Goal: Information Seeking & Learning: Learn about a topic

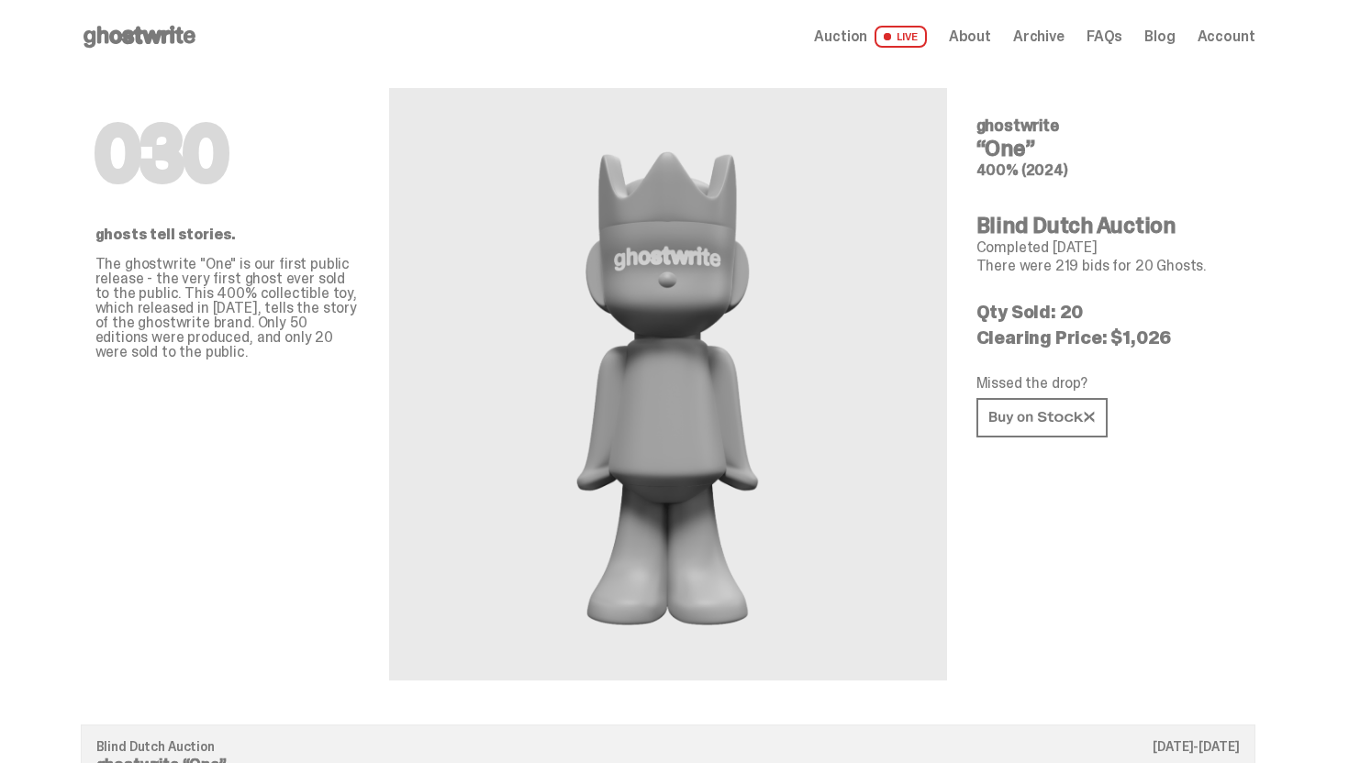
click at [866, 30] on span "Auction" at bounding box center [840, 36] width 53 height 15
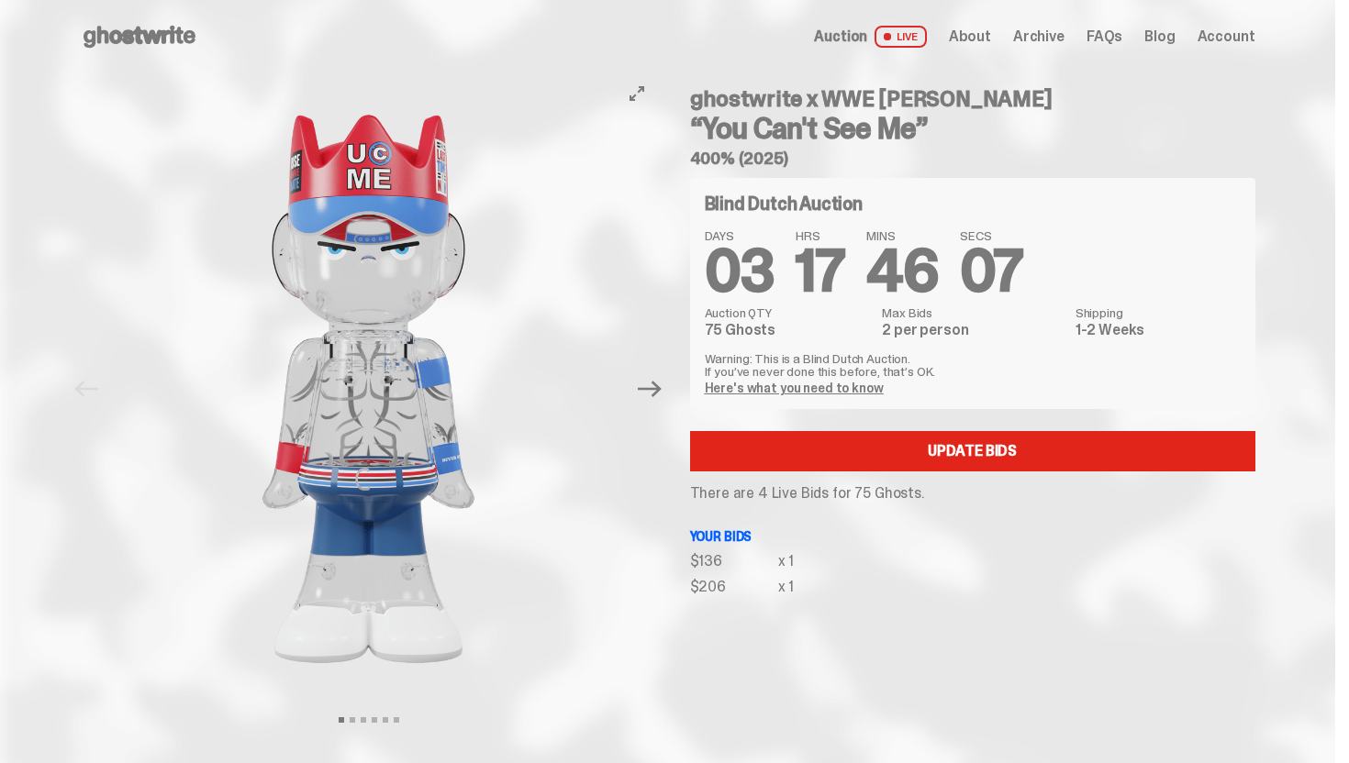
click at [633, 399] on div at bounding box center [369, 388] width 576 height 631
click at [652, 397] on icon "Next" at bounding box center [650, 389] width 24 height 24
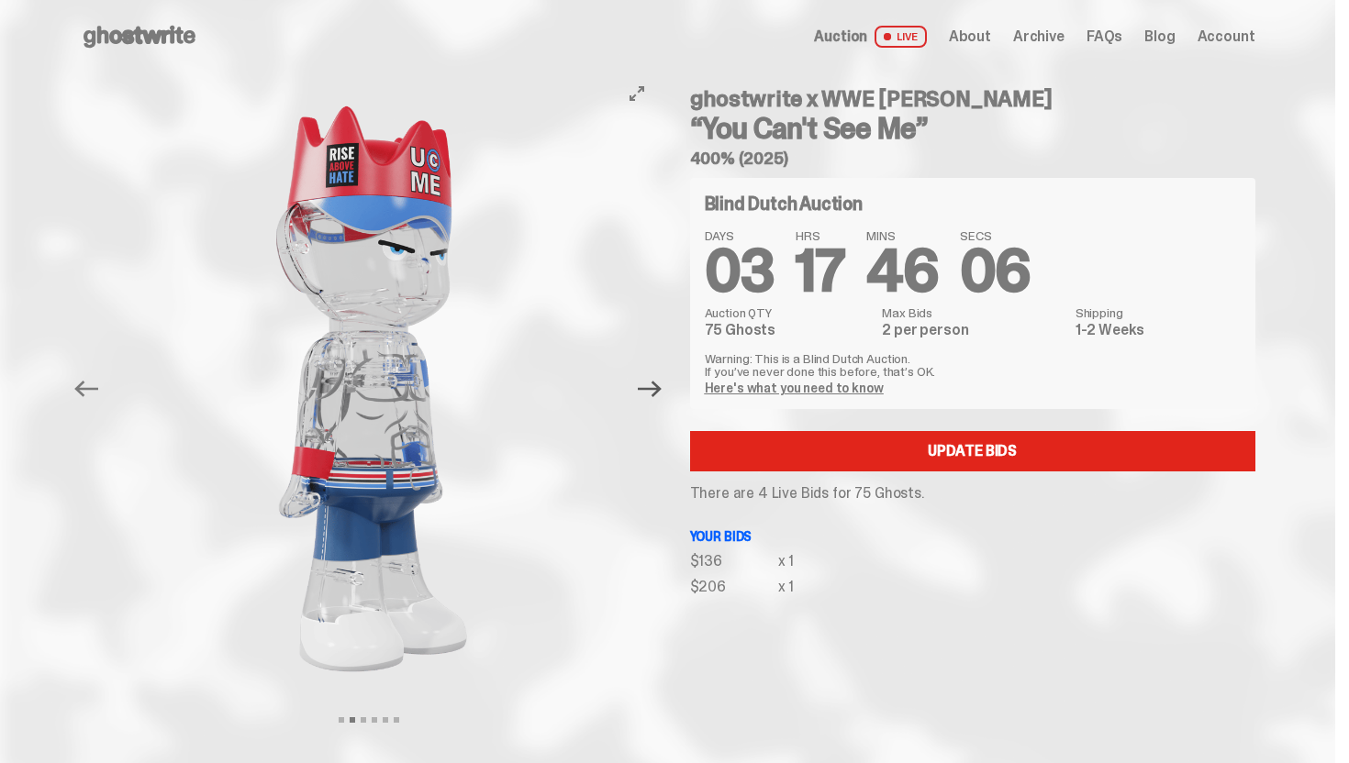
click at [652, 397] on icon "Next" at bounding box center [650, 389] width 24 height 24
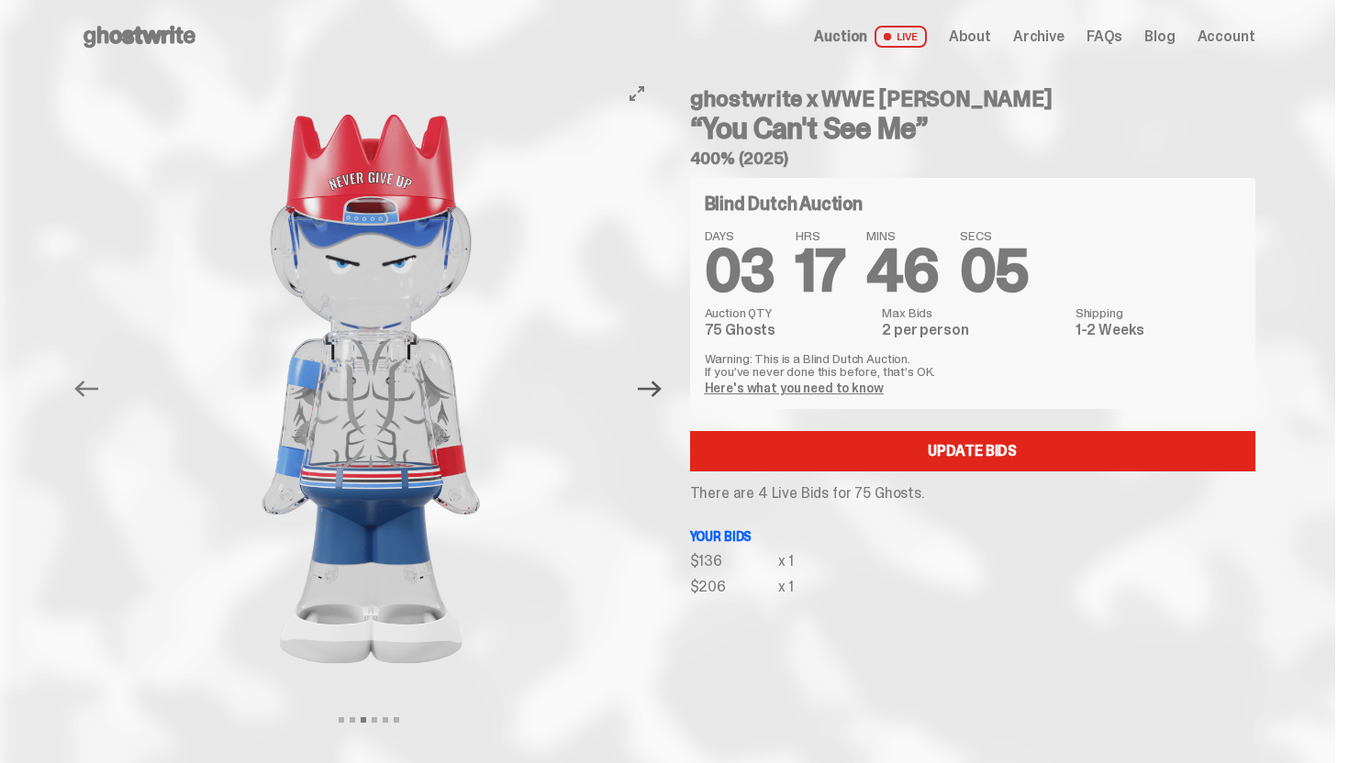
click at [652, 397] on icon "Next" at bounding box center [650, 389] width 24 height 24
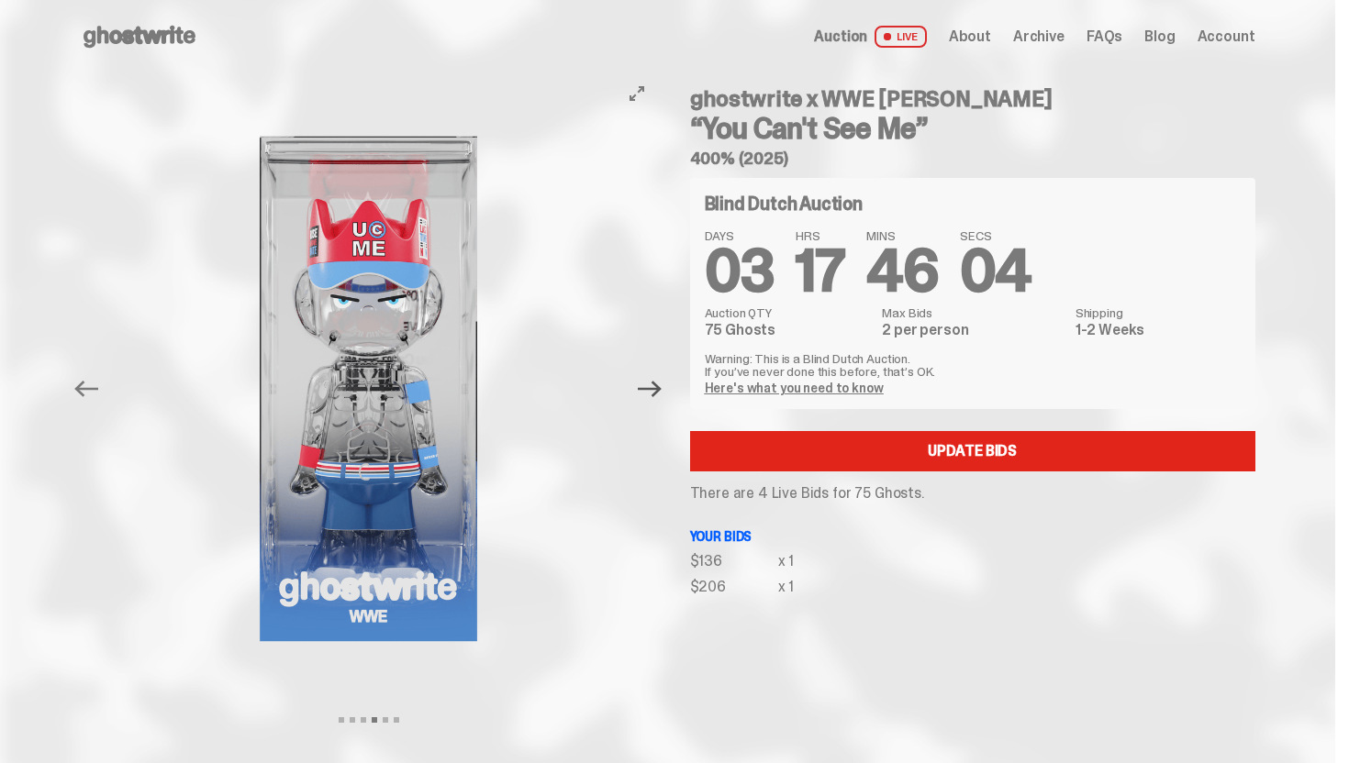
click at [652, 397] on icon "Next" at bounding box center [650, 389] width 24 height 24
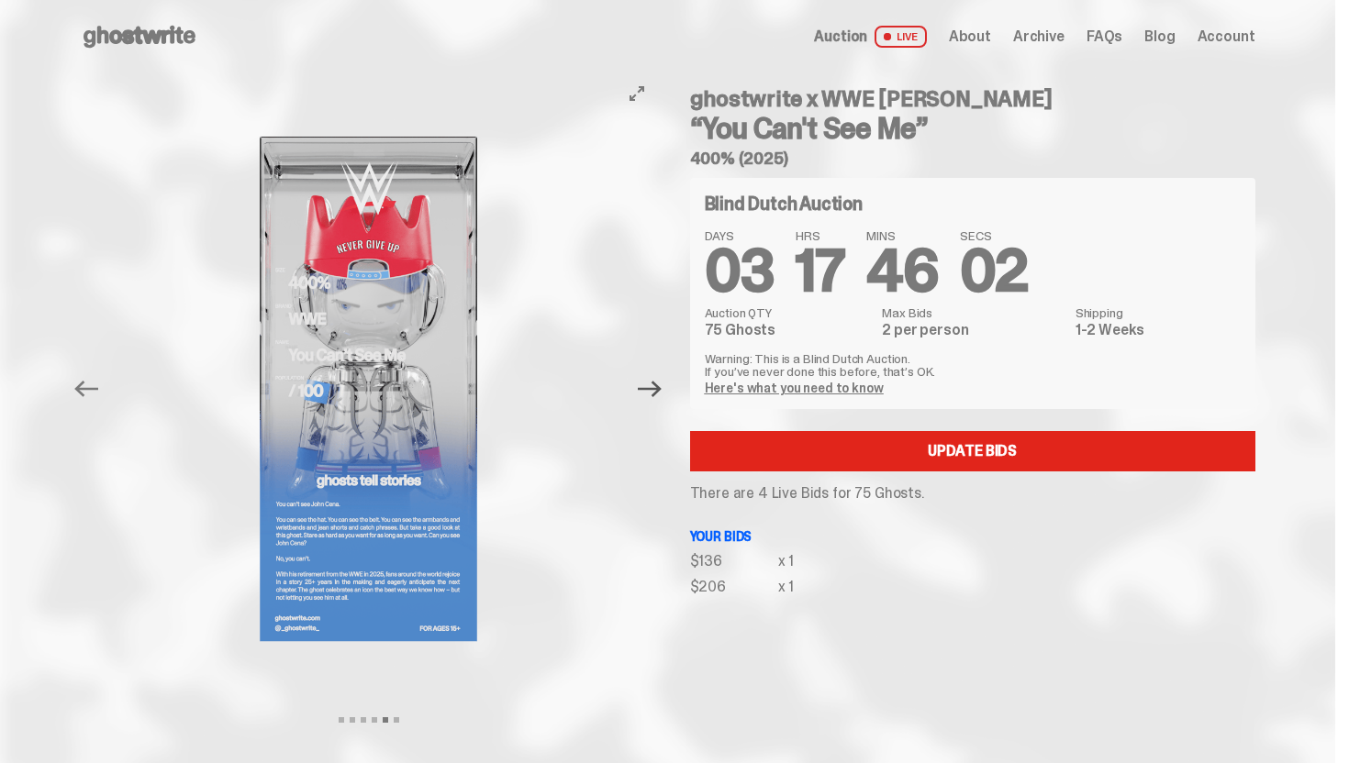
click at [652, 397] on icon "Next" at bounding box center [650, 389] width 24 height 24
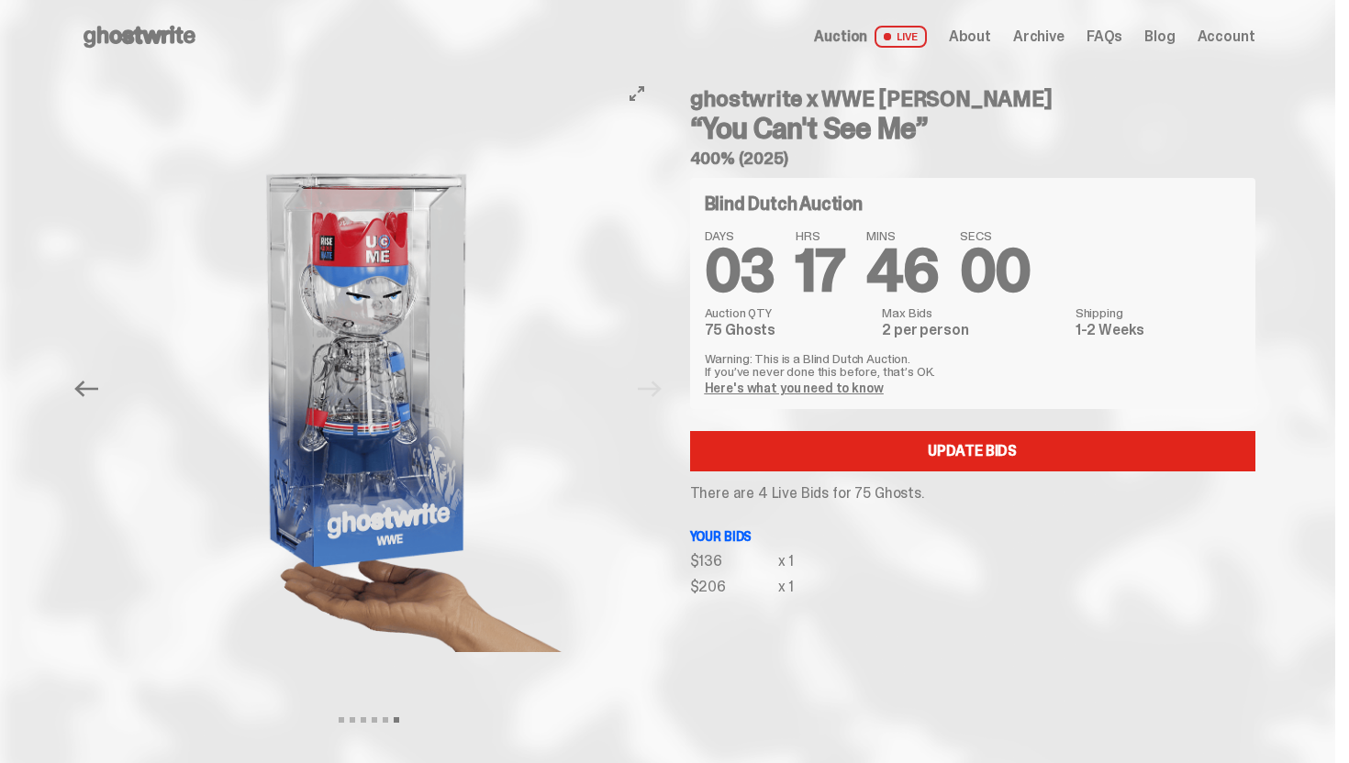
click at [102, 403] on button "Previous" at bounding box center [87, 389] width 40 height 40
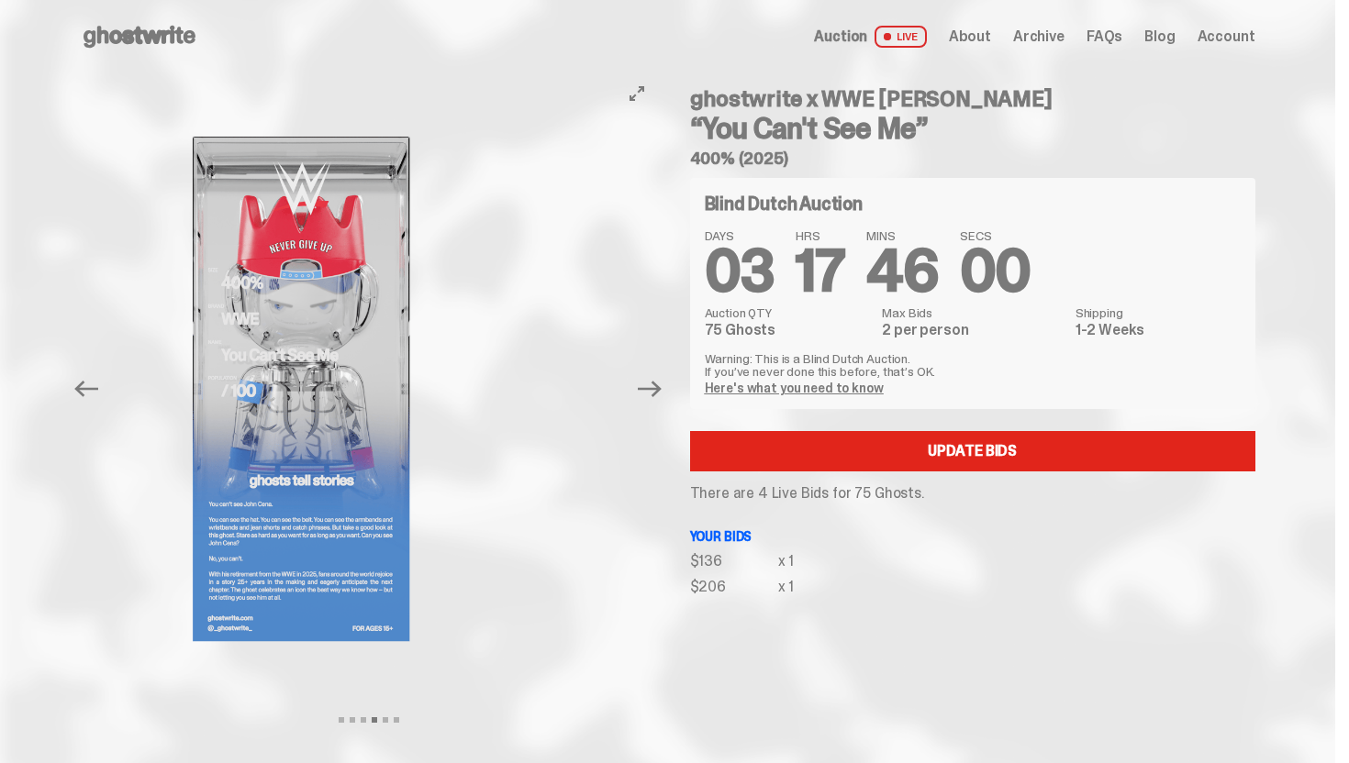
click at [102, 403] on button "Previous" at bounding box center [87, 389] width 40 height 40
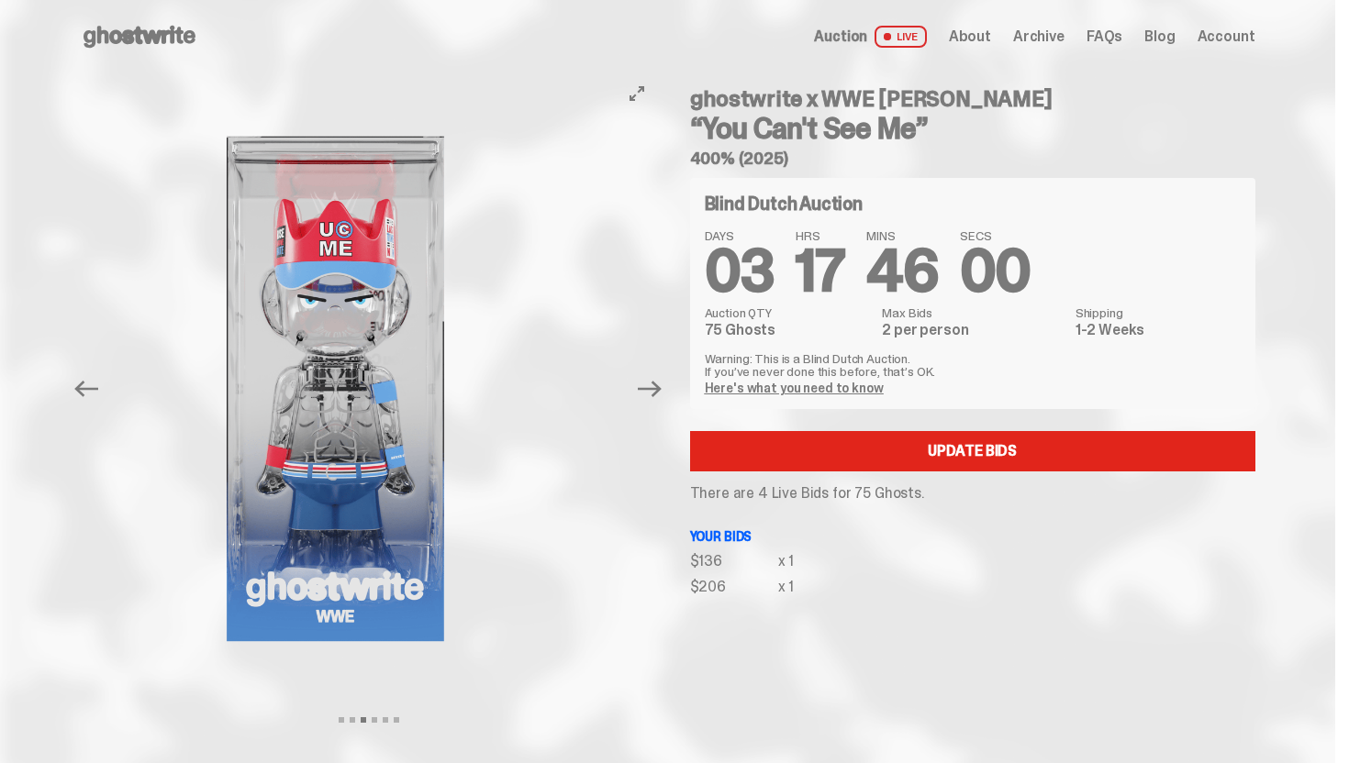
click at [102, 403] on button "Previous" at bounding box center [87, 389] width 40 height 40
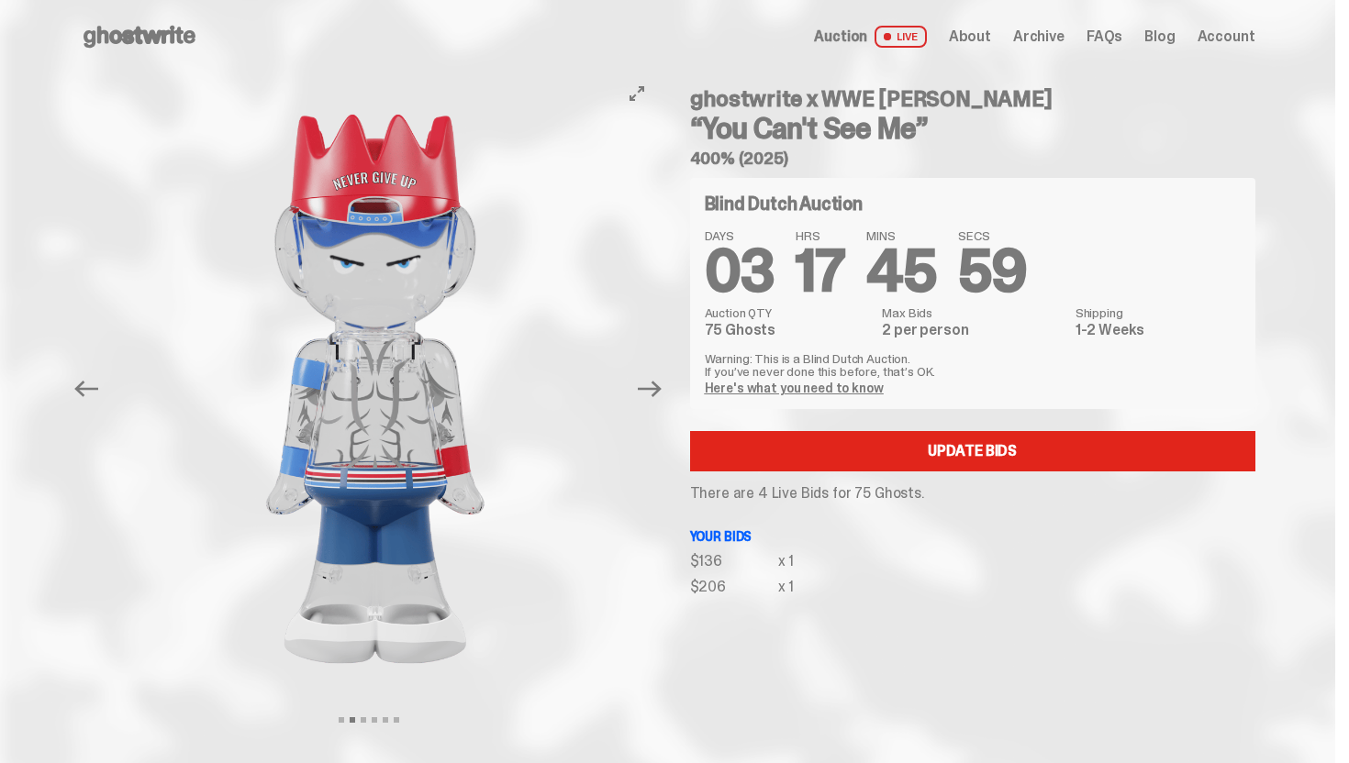
click at [102, 403] on button "Previous" at bounding box center [87, 389] width 40 height 40
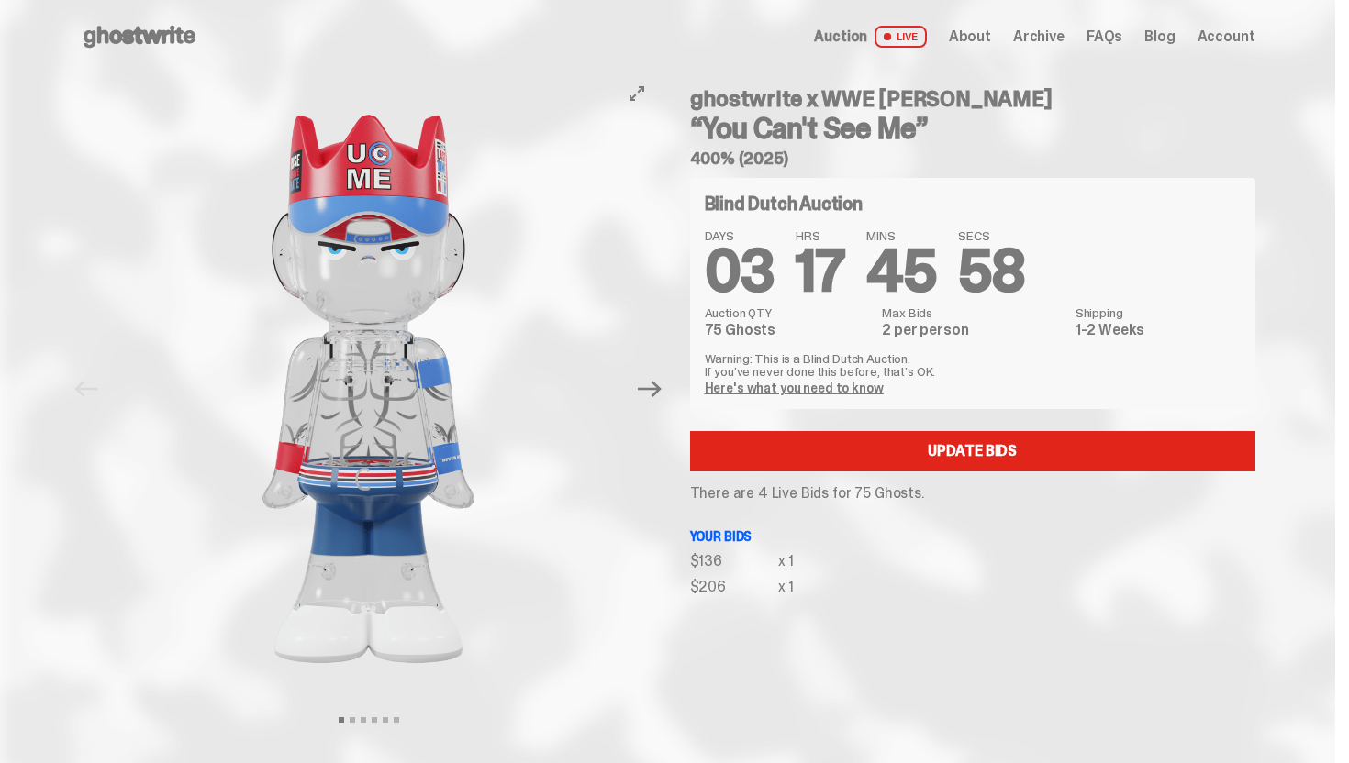
click at [671, 395] on button "Next" at bounding box center [650, 389] width 40 height 40
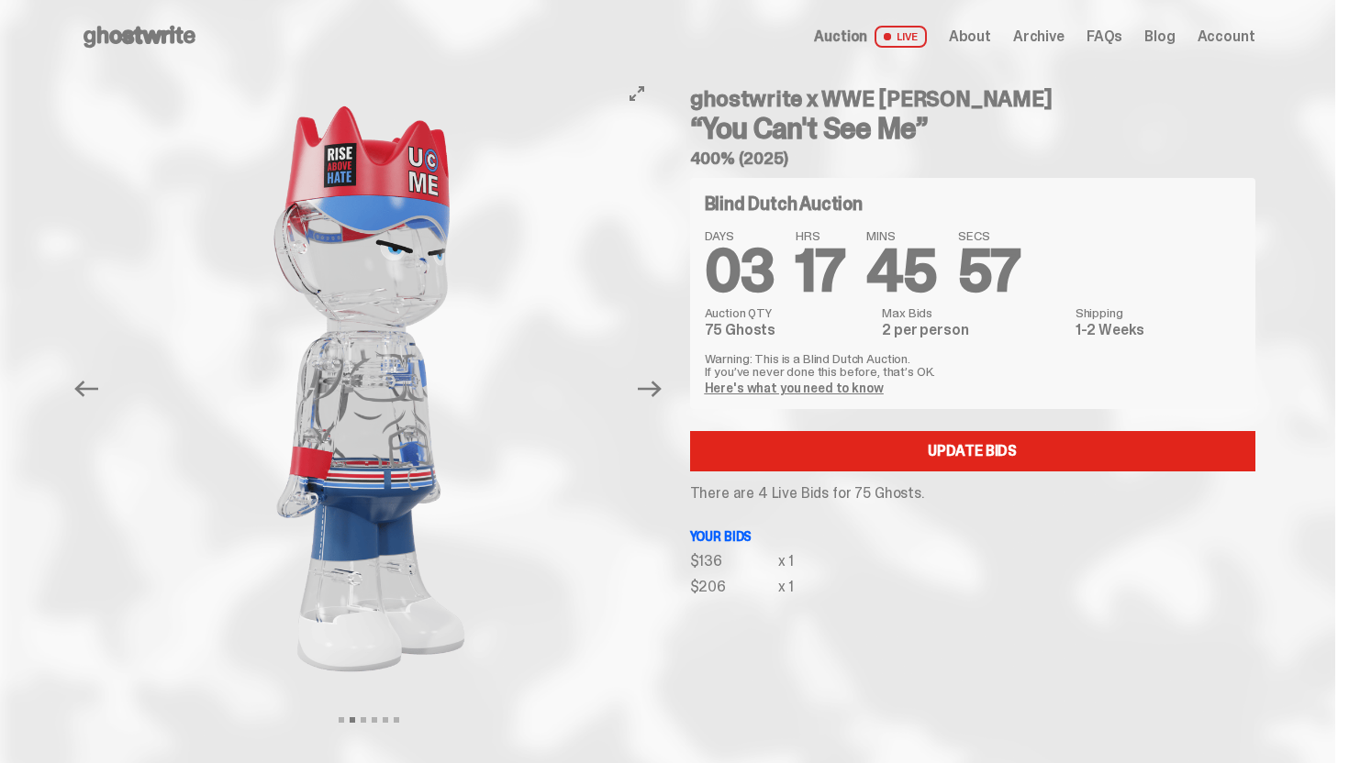
click at [671, 395] on button "Next" at bounding box center [650, 389] width 40 height 40
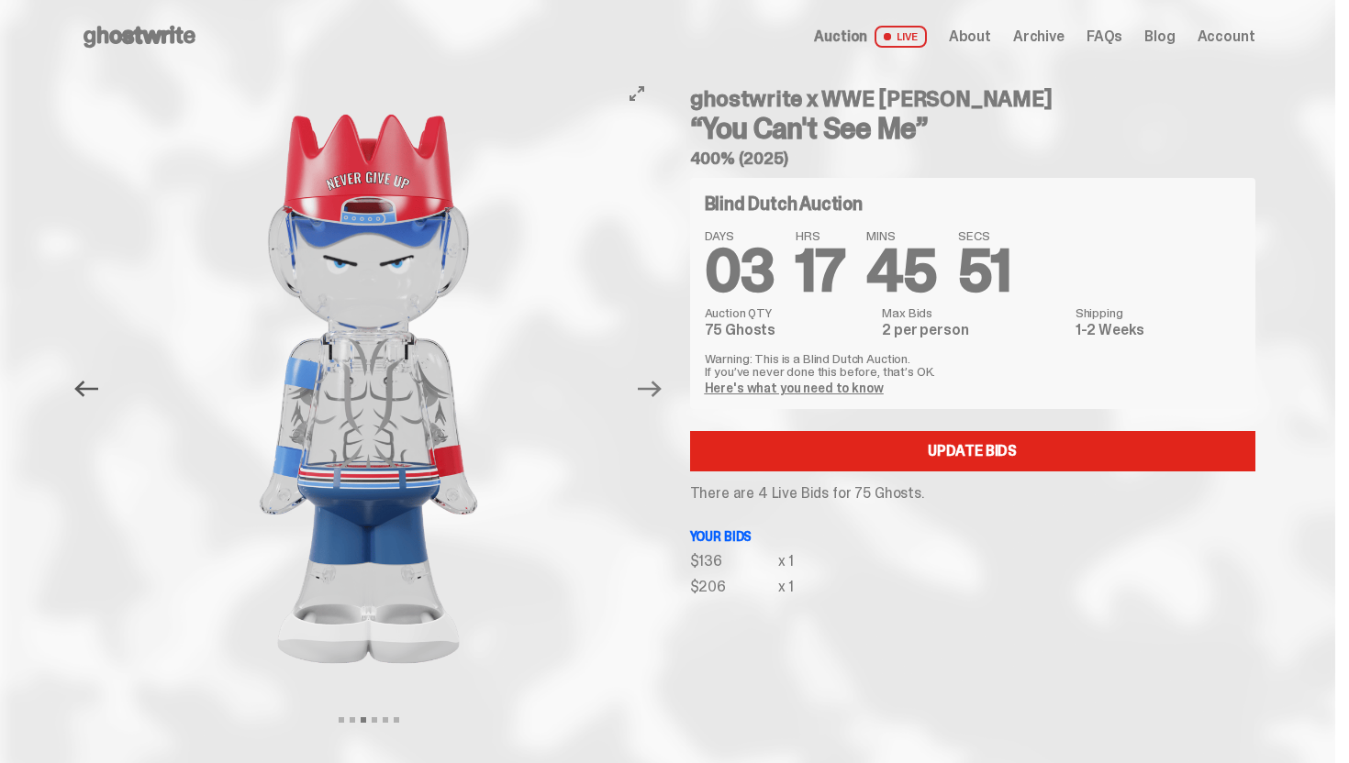
click at [92, 397] on icon "Previous" at bounding box center [86, 389] width 24 height 24
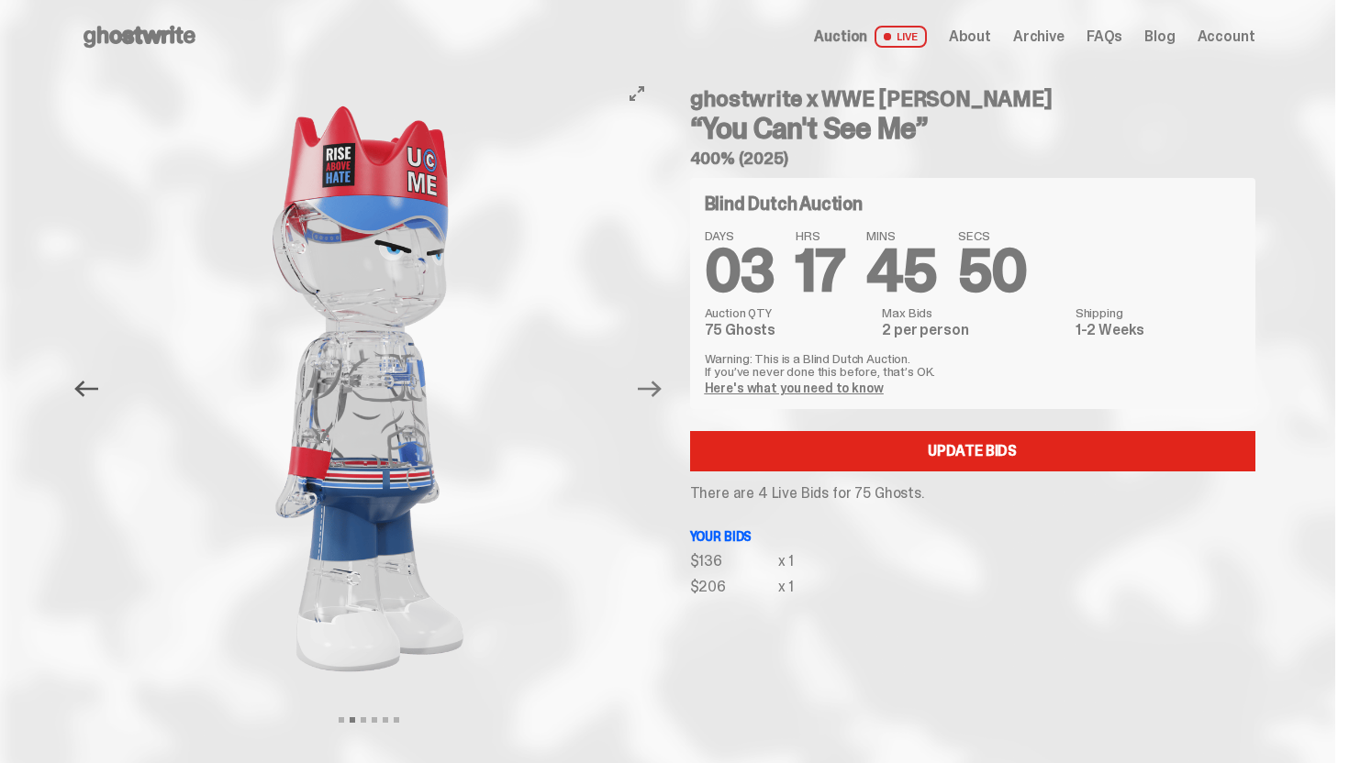
click at [92, 397] on icon "Previous" at bounding box center [86, 389] width 24 height 24
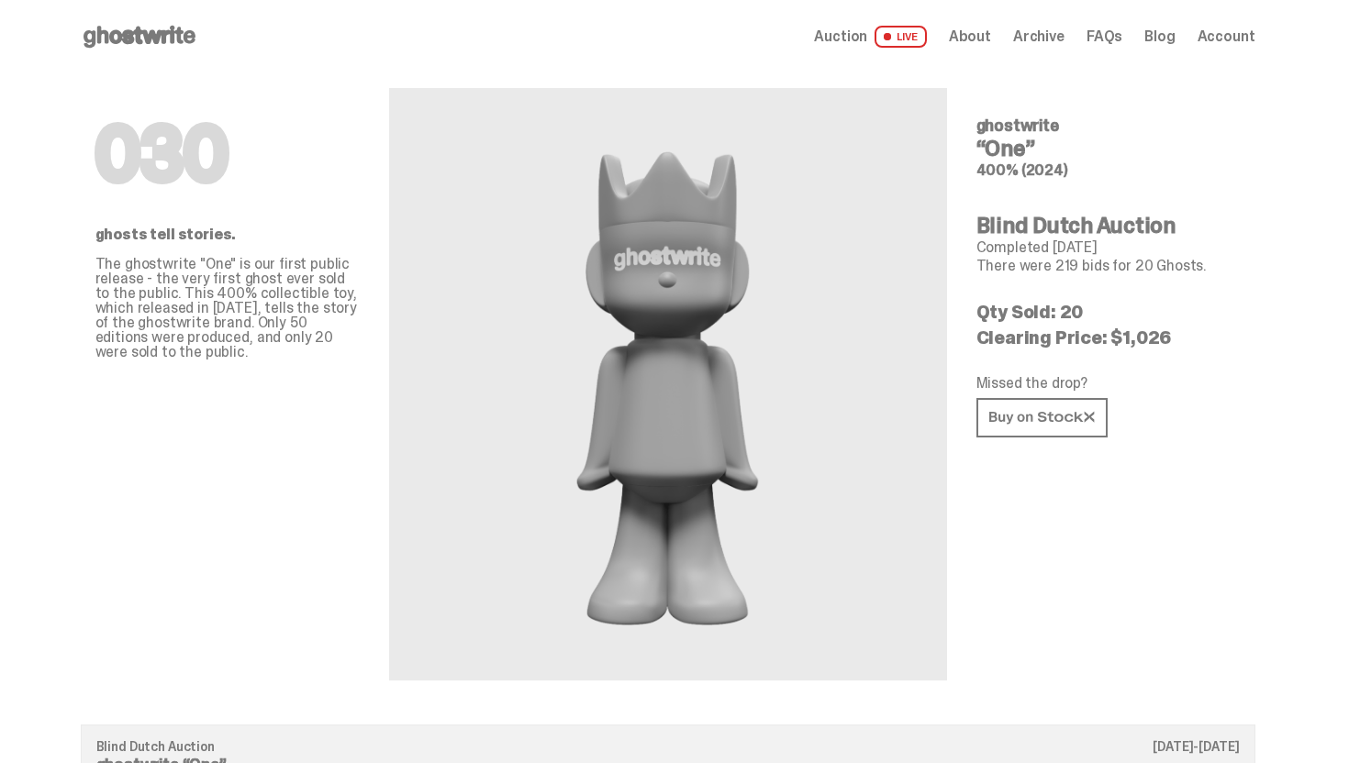
click at [841, 36] on span "Auction" at bounding box center [840, 36] width 53 height 15
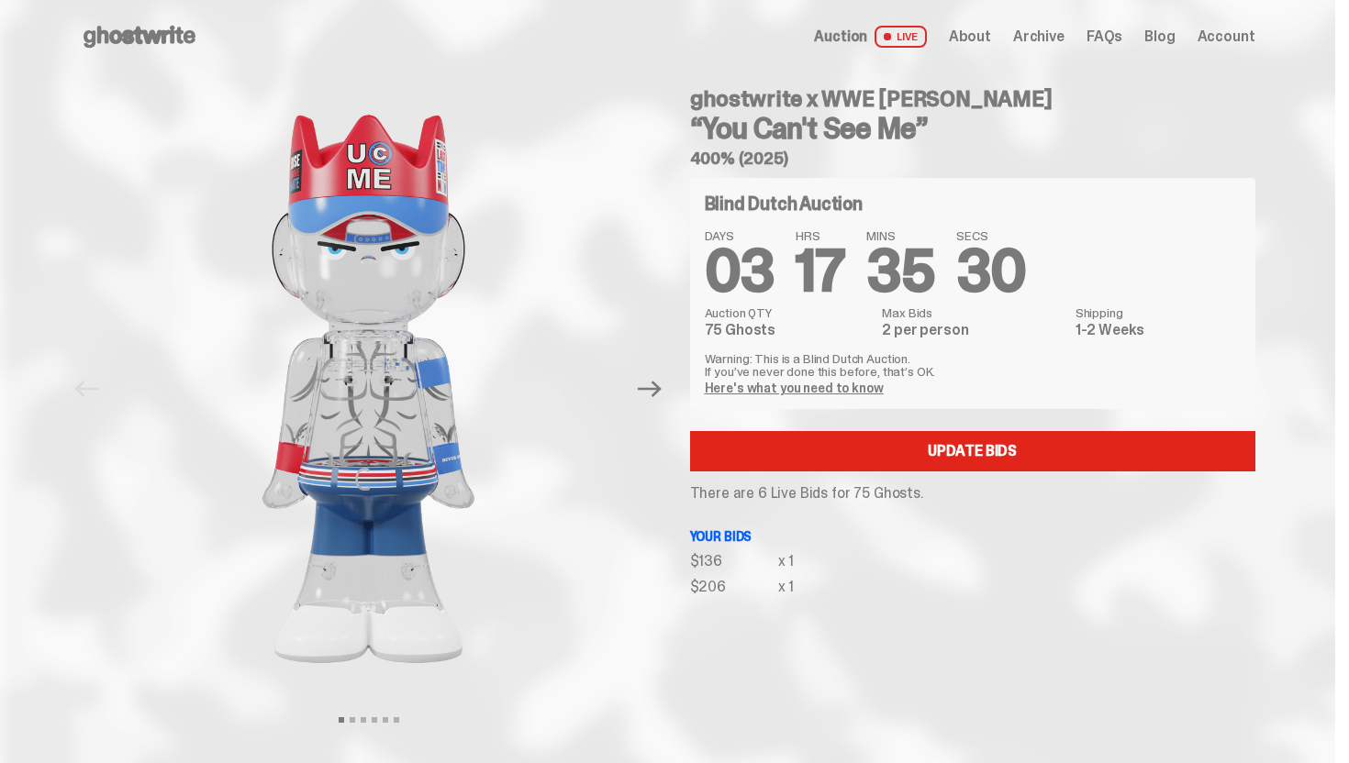
click at [183, 45] on icon at bounding box center [139, 36] width 117 height 29
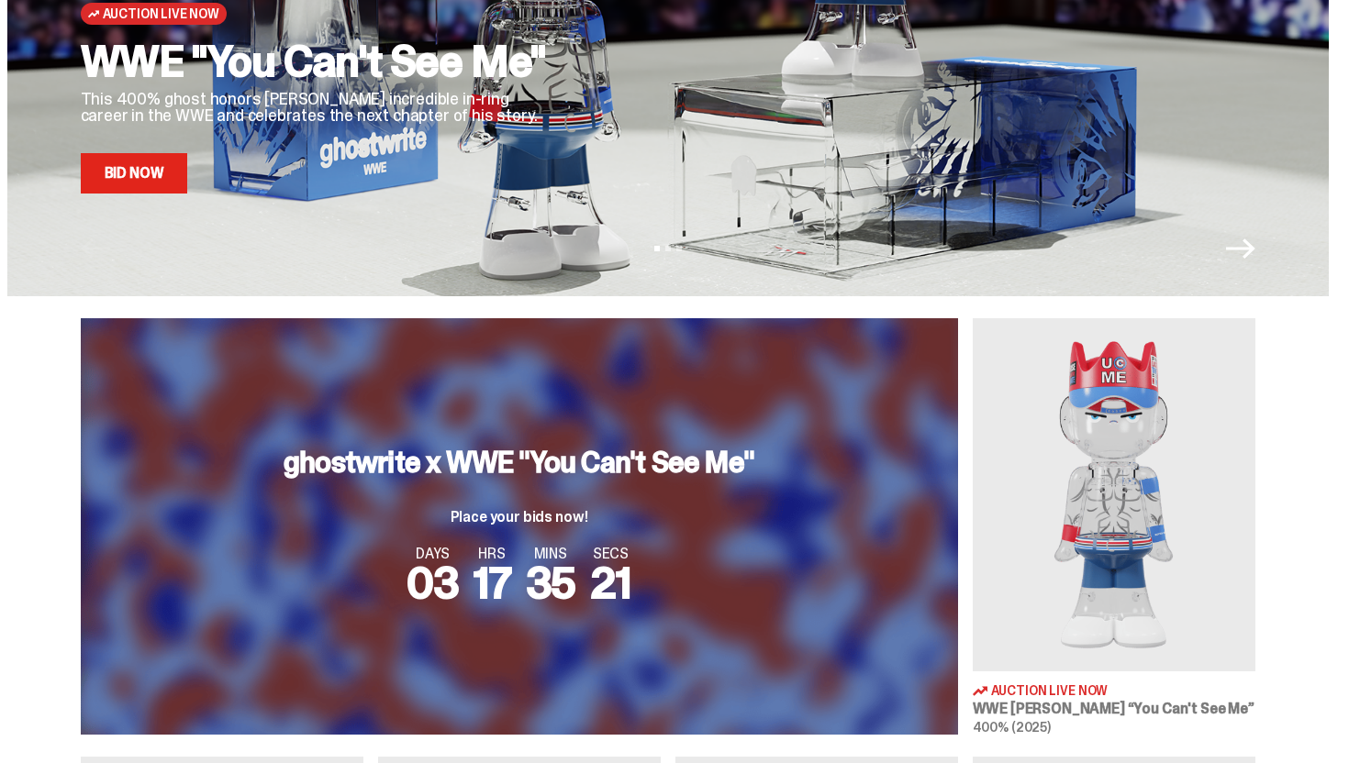
scroll to position [198, 0]
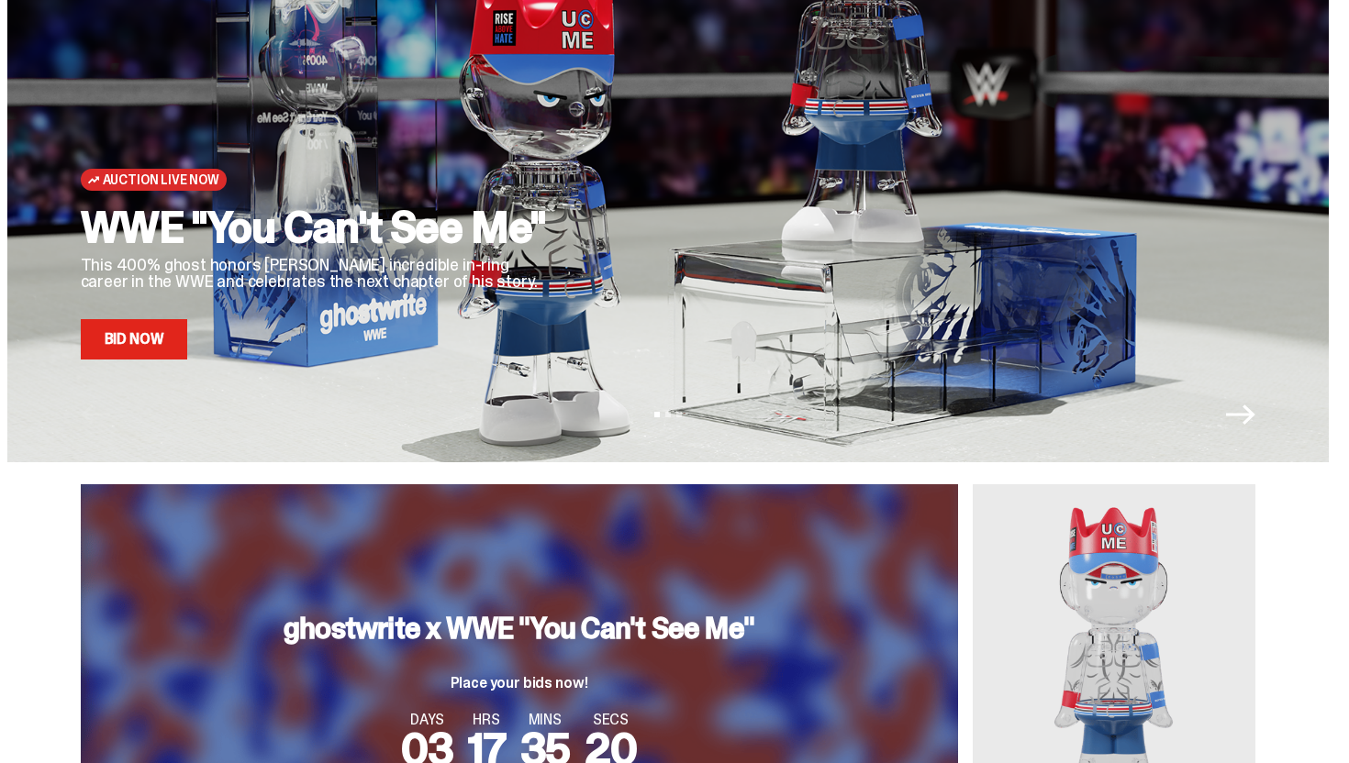
click at [1091, 516] on img at bounding box center [1113, 660] width 283 height 353
